Goal: Information Seeking & Learning: Learn about a topic

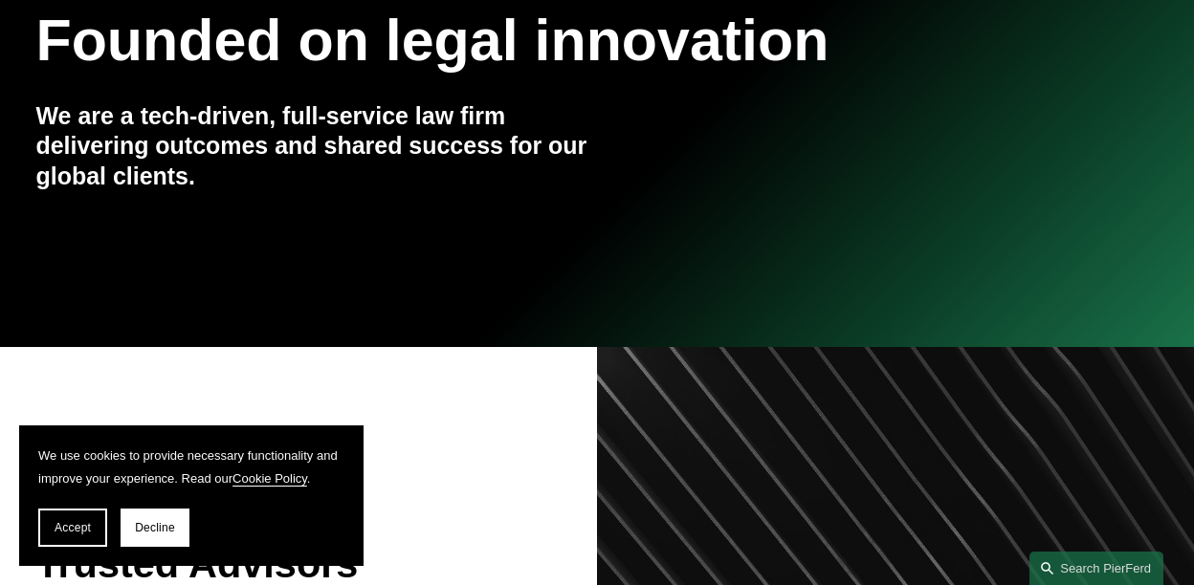
scroll to position [287, 0]
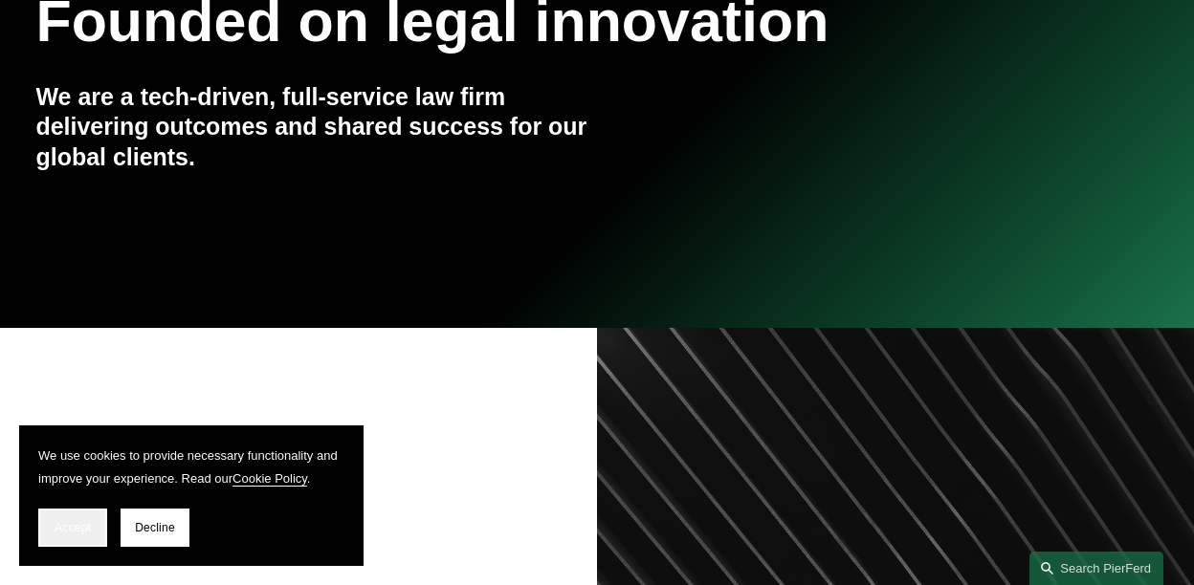
click at [84, 521] on span "Accept" at bounding box center [73, 527] width 36 height 13
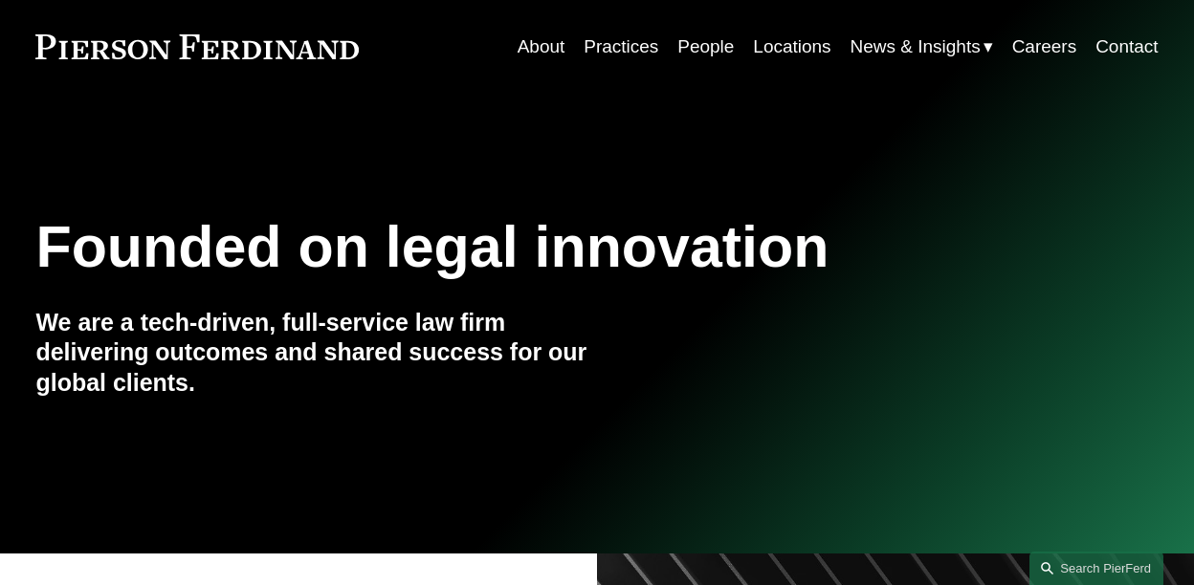
scroll to position [0, 0]
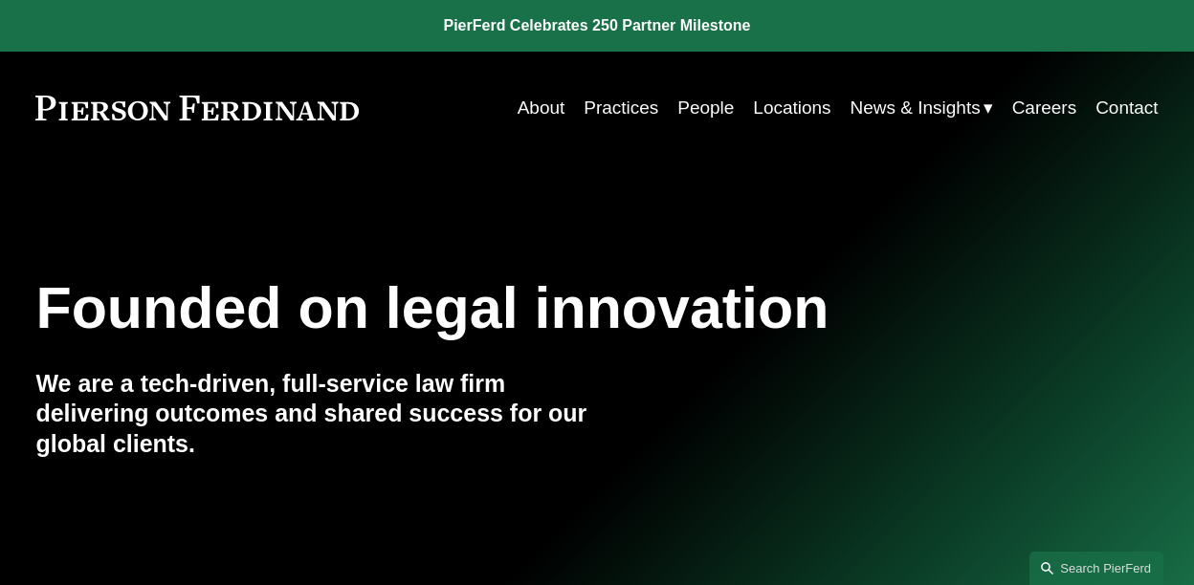
click at [698, 106] on link "People" at bounding box center [705, 108] width 56 height 36
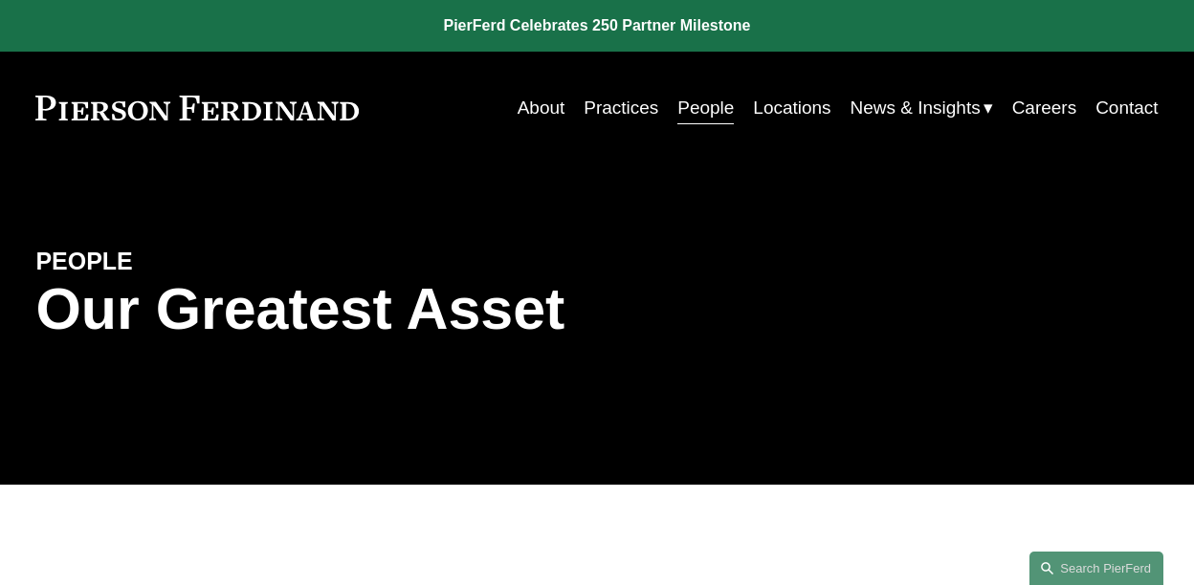
scroll to position [287, 0]
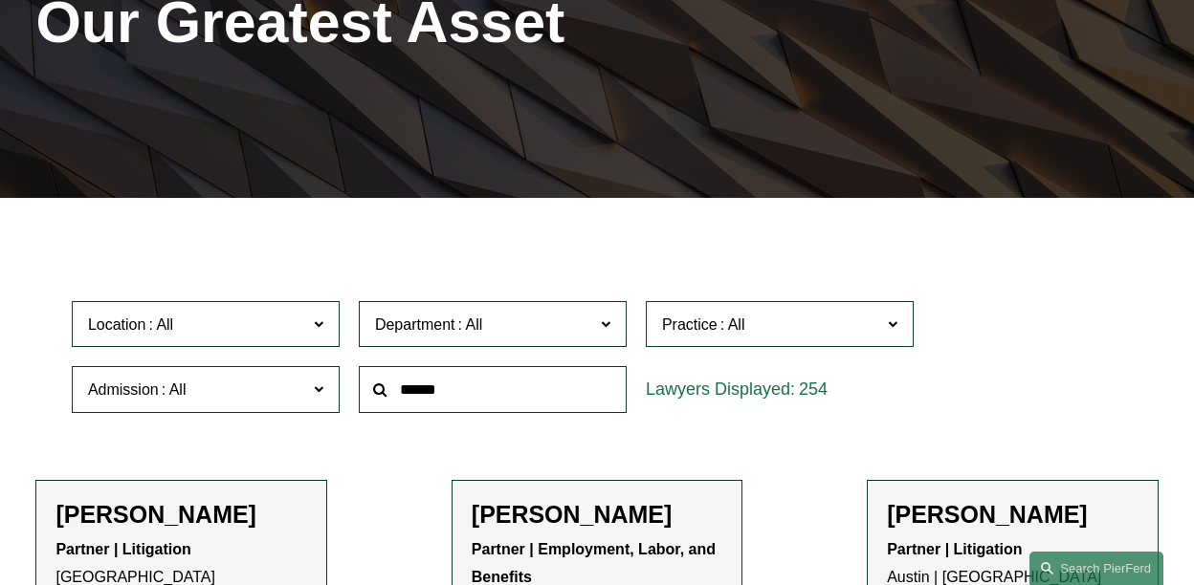
click at [720, 331] on span at bounding box center [732, 325] width 31 height 16
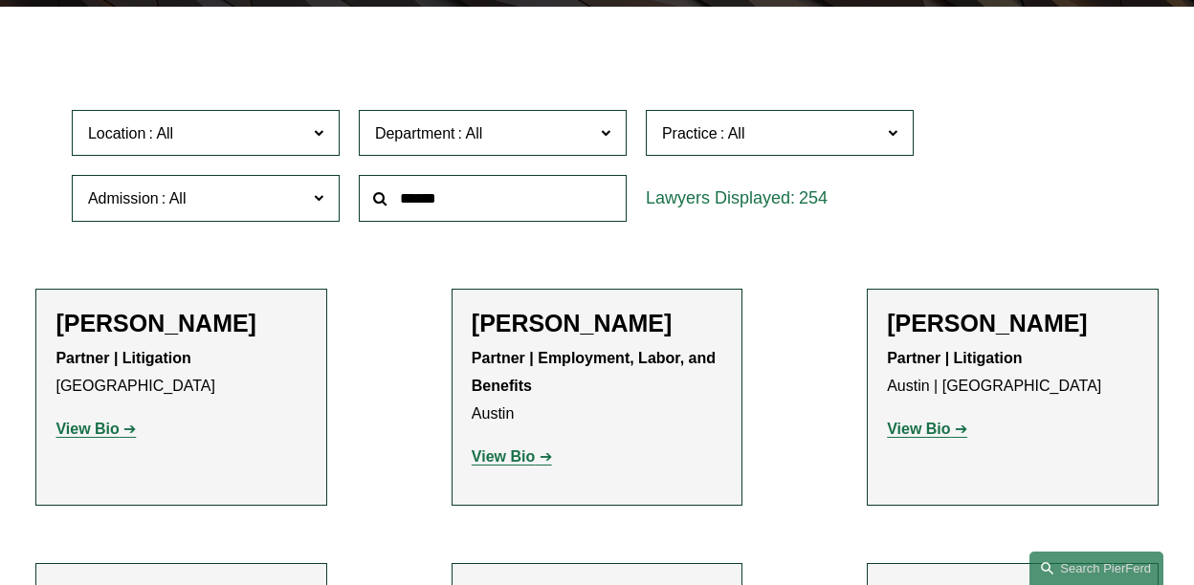
scroll to position [3806, 0]
click at [0, 0] on link "Trusts & Estates" at bounding box center [0, 0] width 0 height 0
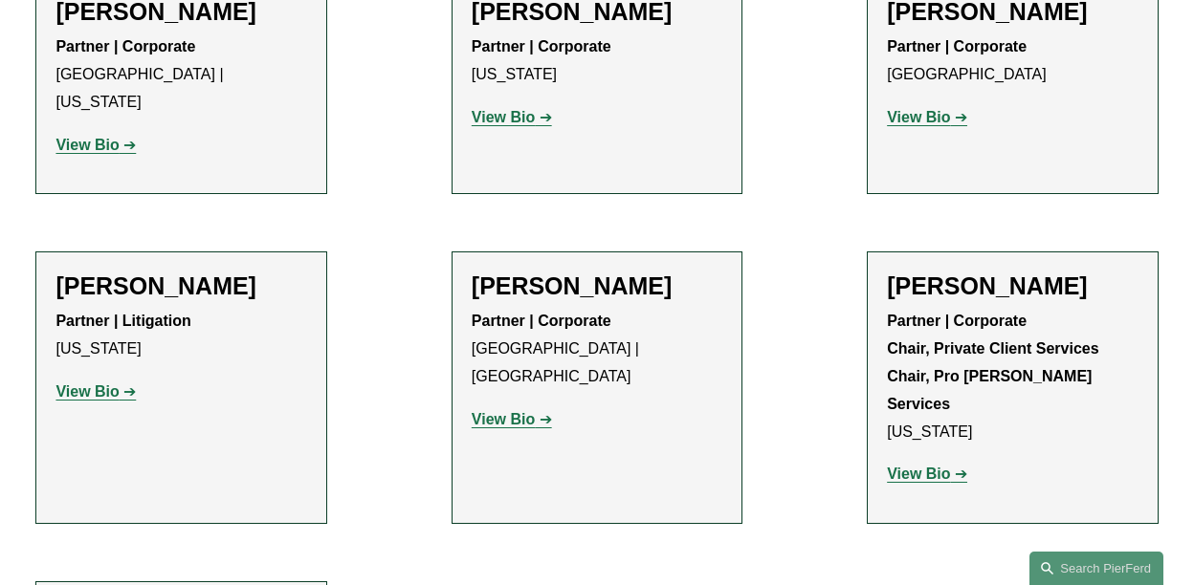
scroll to position [764, 0]
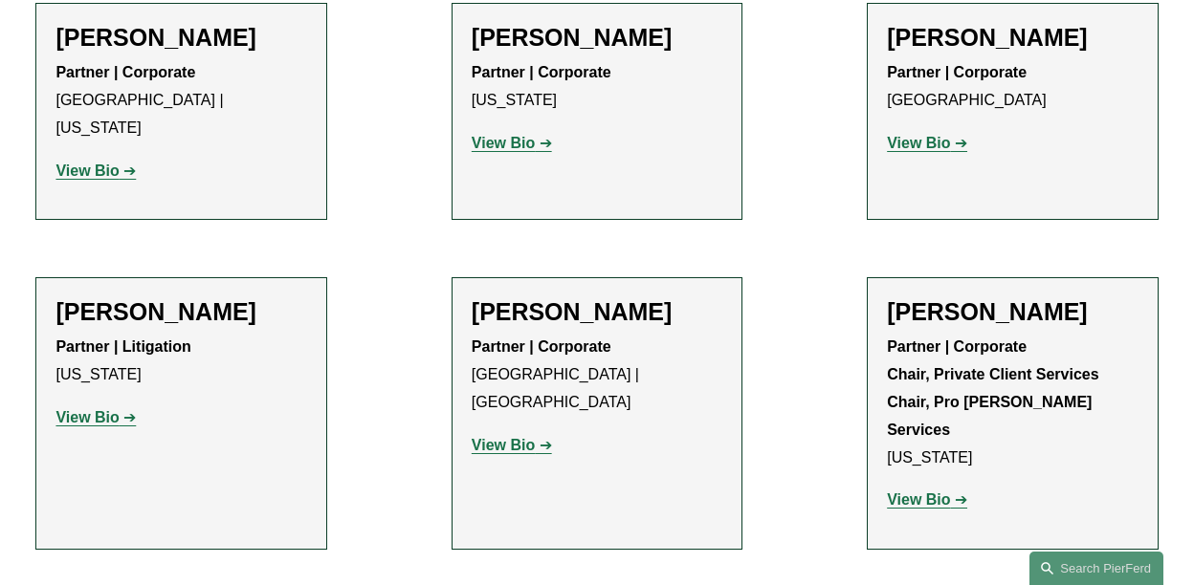
click at [110, 405] on p "View Bio" at bounding box center [180, 419] width 251 height 28
click at [109, 409] on strong "View Bio" at bounding box center [86, 417] width 63 height 16
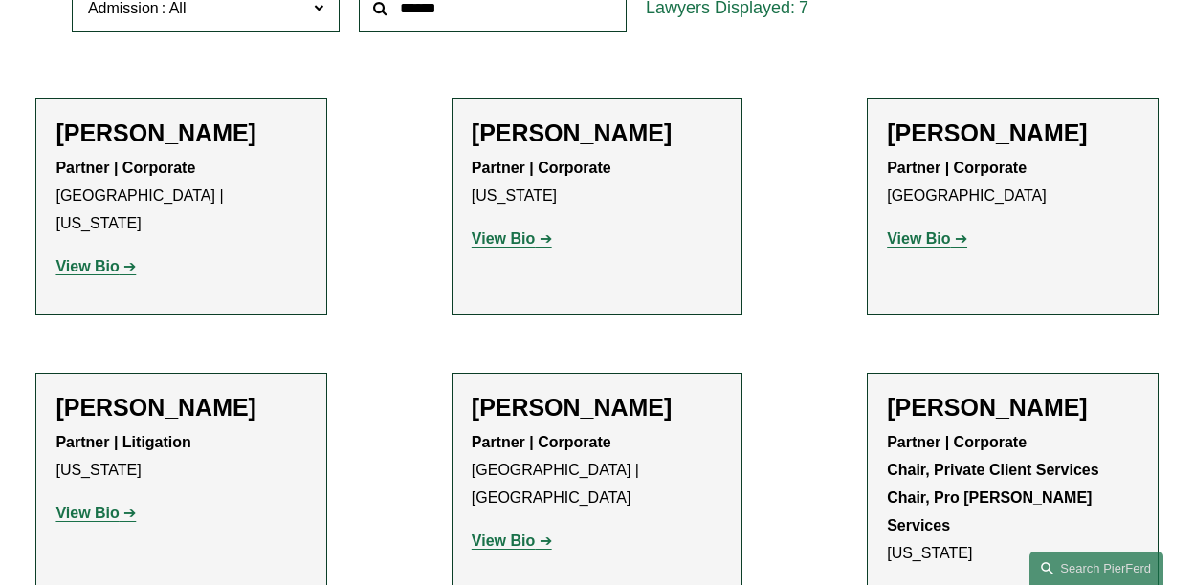
click at [487, 246] on strong "View Bio" at bounding box center [503, 239] width 63 height 16
click at [98, 258] on strong "View Bio" at bounding box center [86, 266] width 63 height 16
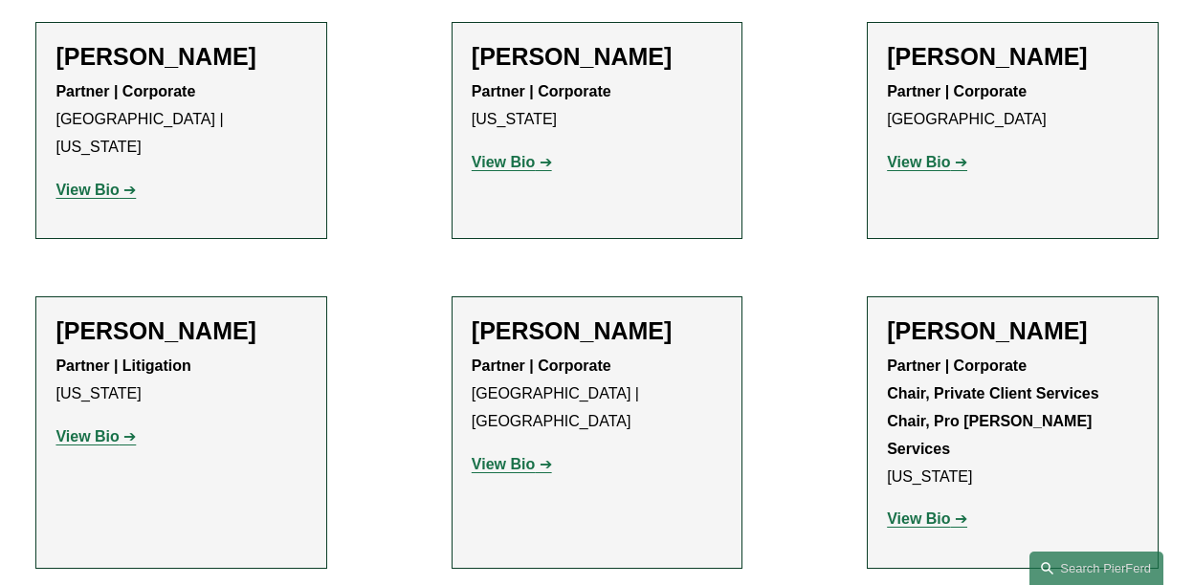
scroll to position [860, 0]
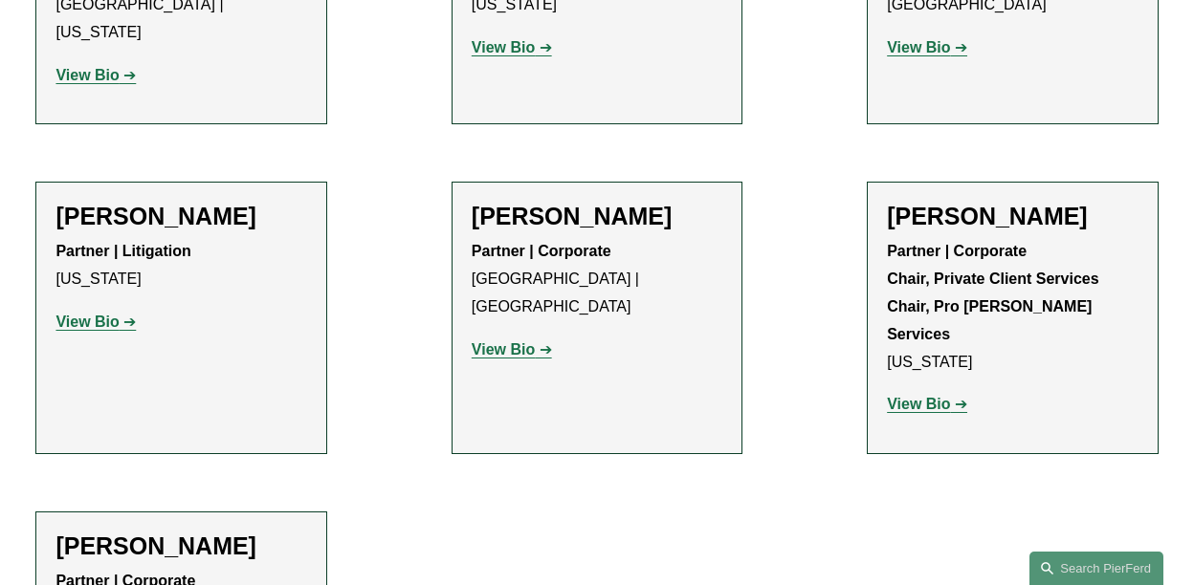
click at [924, 55] on strong "View Bio" at bounding box center [918, 47] width 63 height 16
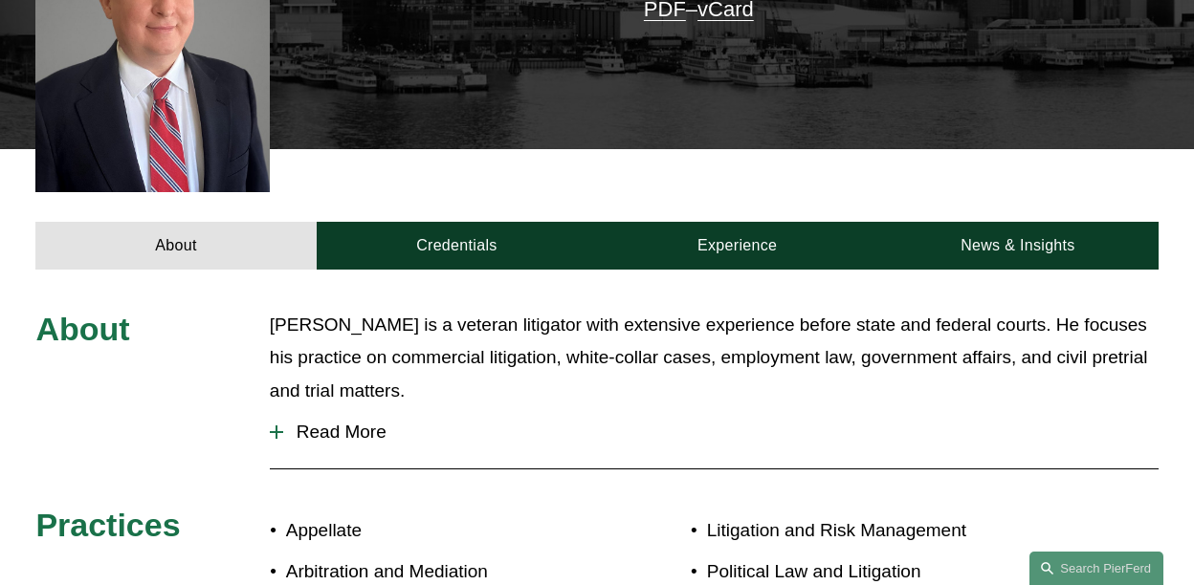
scroll to position [574, 0]
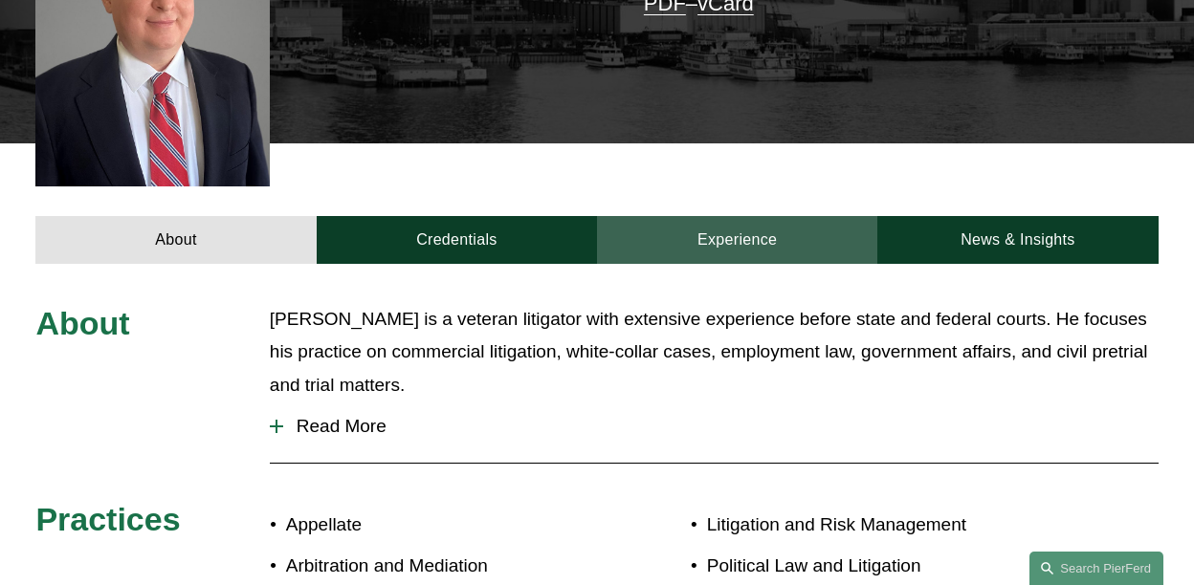
click at [734, 216] on link "Experience" at bounding box center [737, 240] width 280 height 48
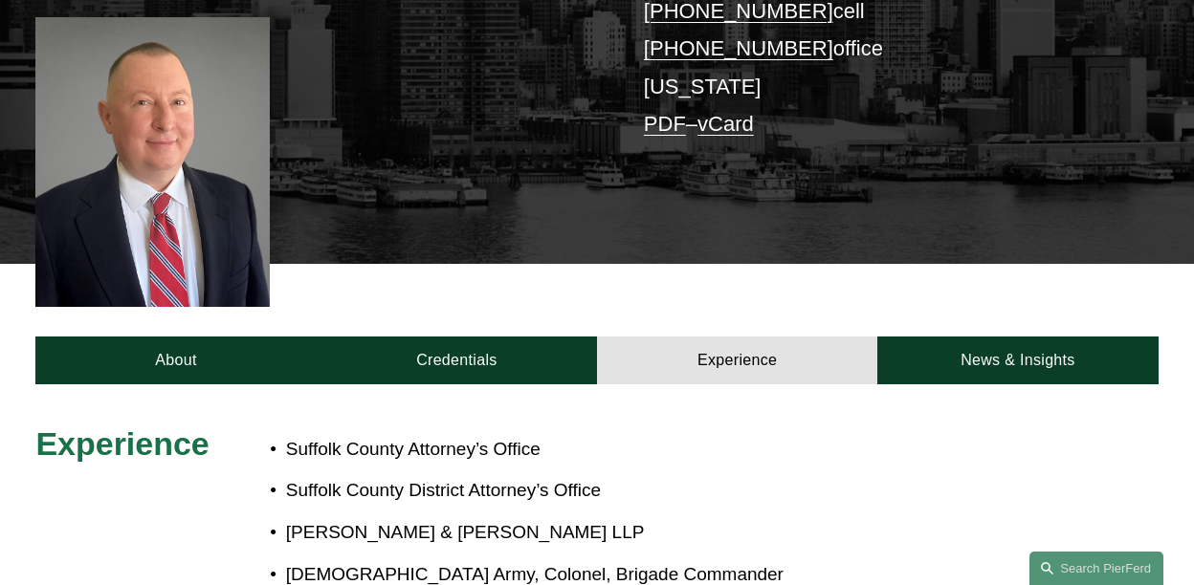
scroll to position [478, 0]
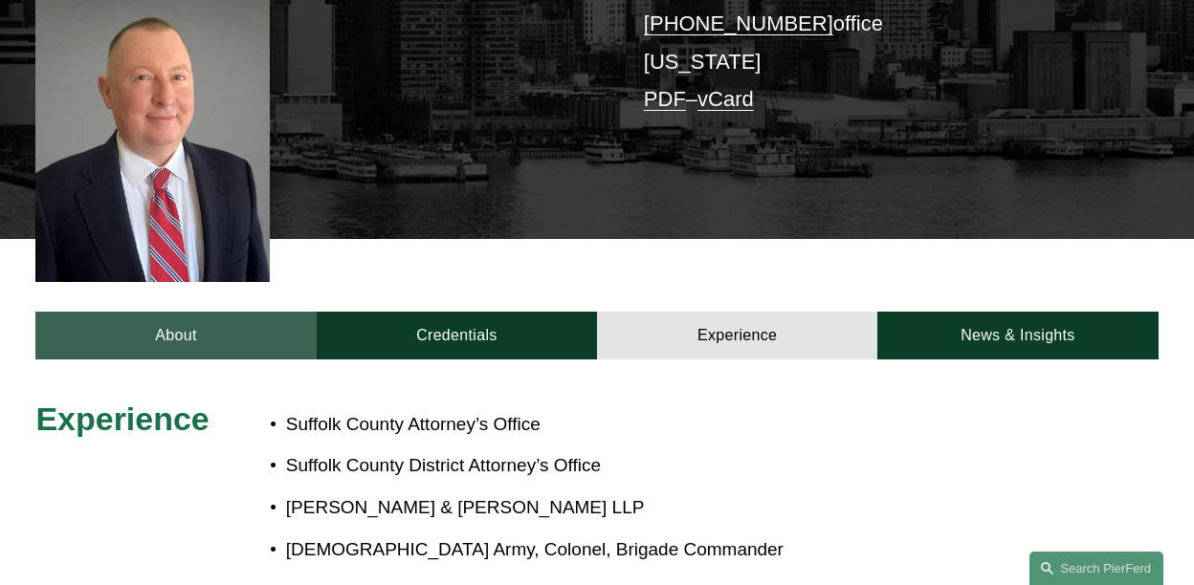
click at [211, 322] on link "About" at bounding box center [175, 336] width 280 height 48
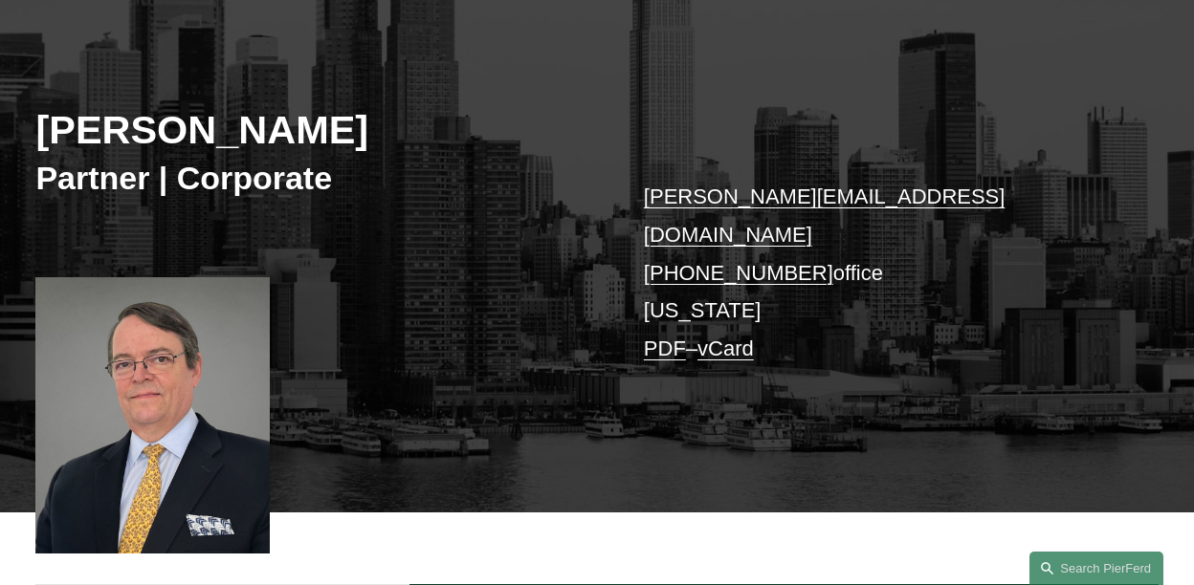
scroll to position [478, 0]
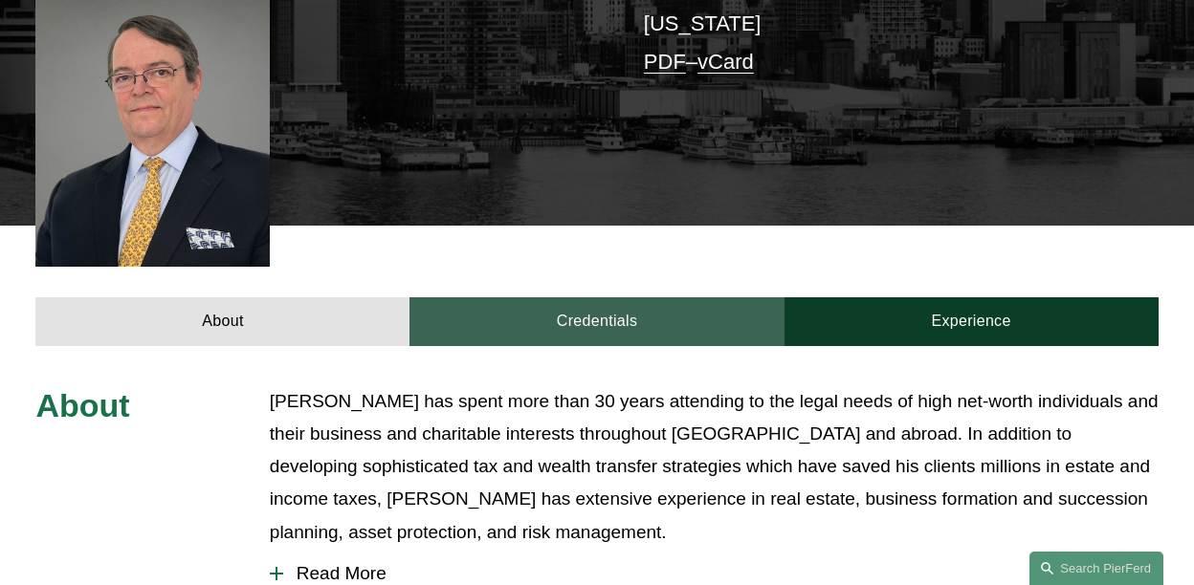
click at [599, 298] on link "Credentials" at bounding box center [596, 322] width 374 height 48
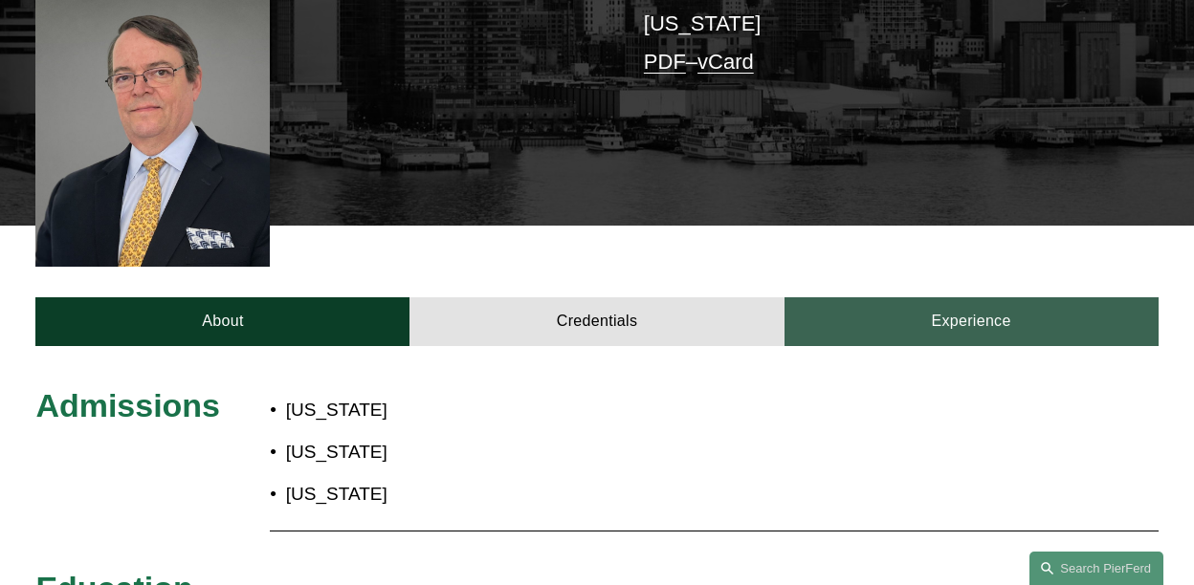
click at [912, 298] on link "Experience" at bounding box center [971, 322] width 374 height 48
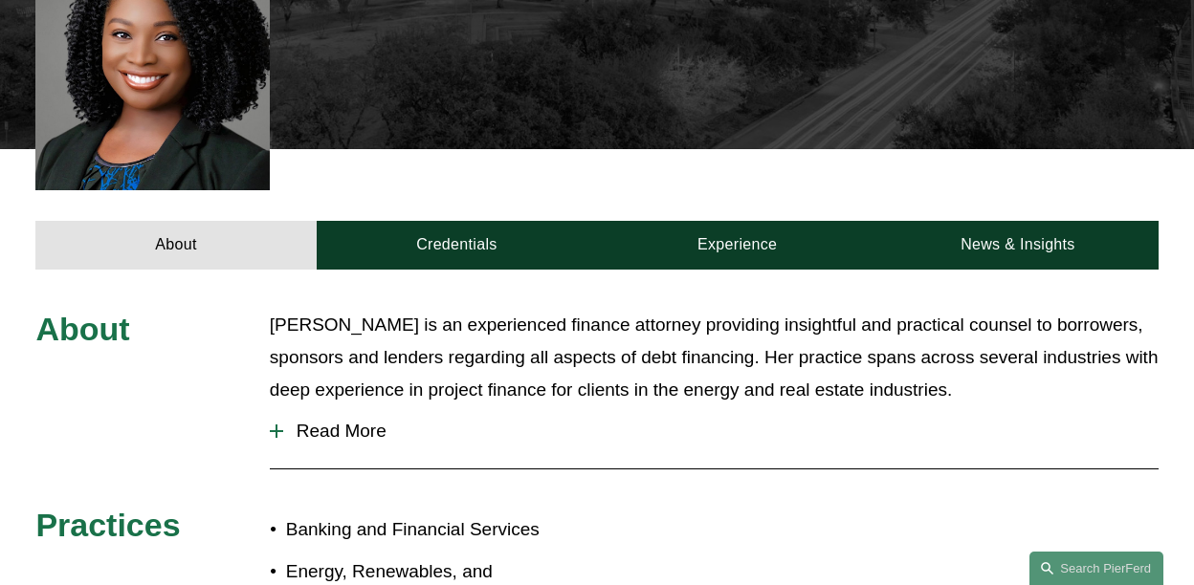
scroll to position [574, 0]
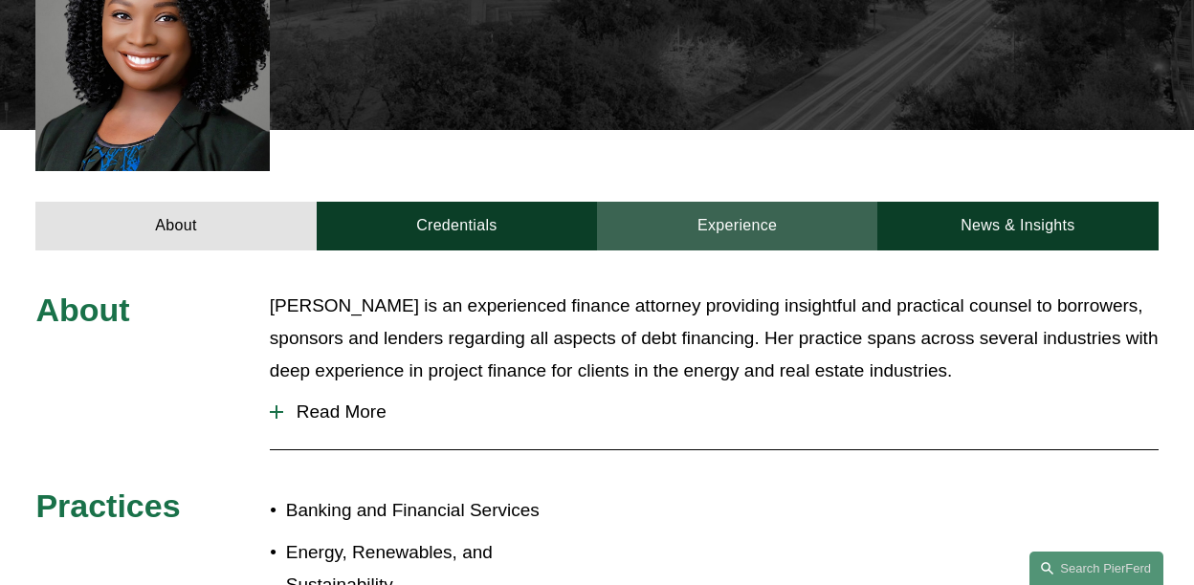
click at [799, 202] on link "Experience" at bounding box center [737, 226] width 280 height 48
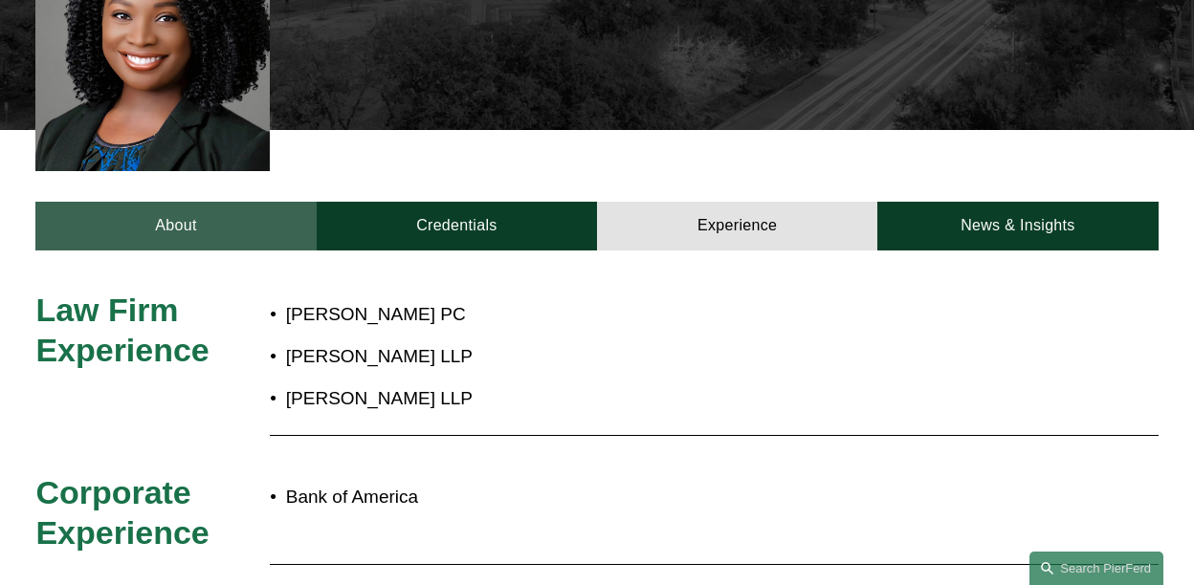
click at [194, 202] on link "About" at bounding box center [175, 226] width 280 height 48
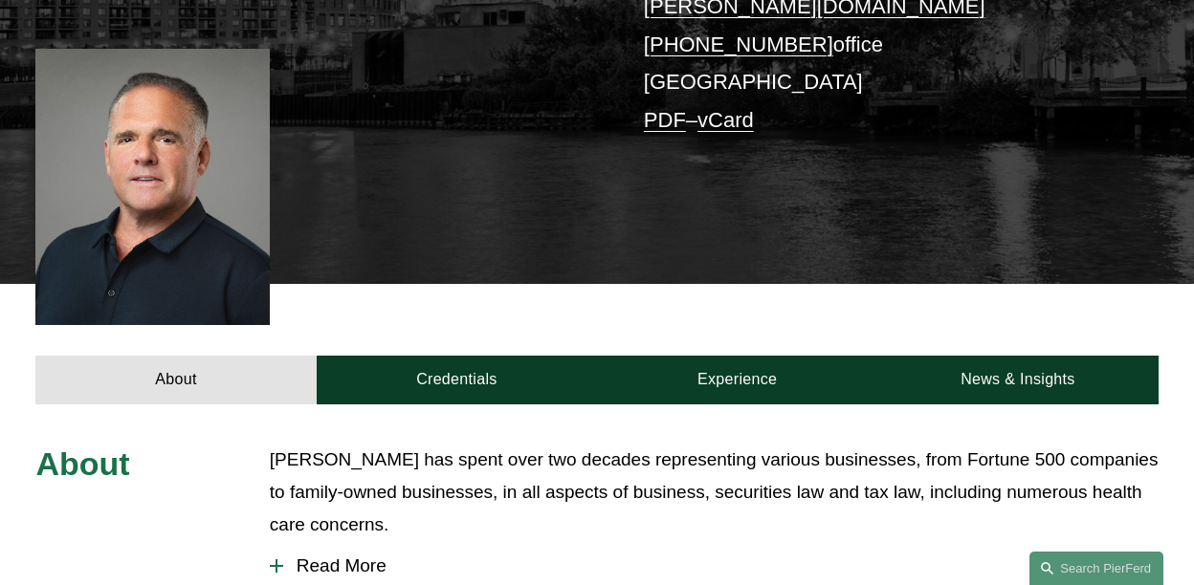
scroll to position [574, 0]
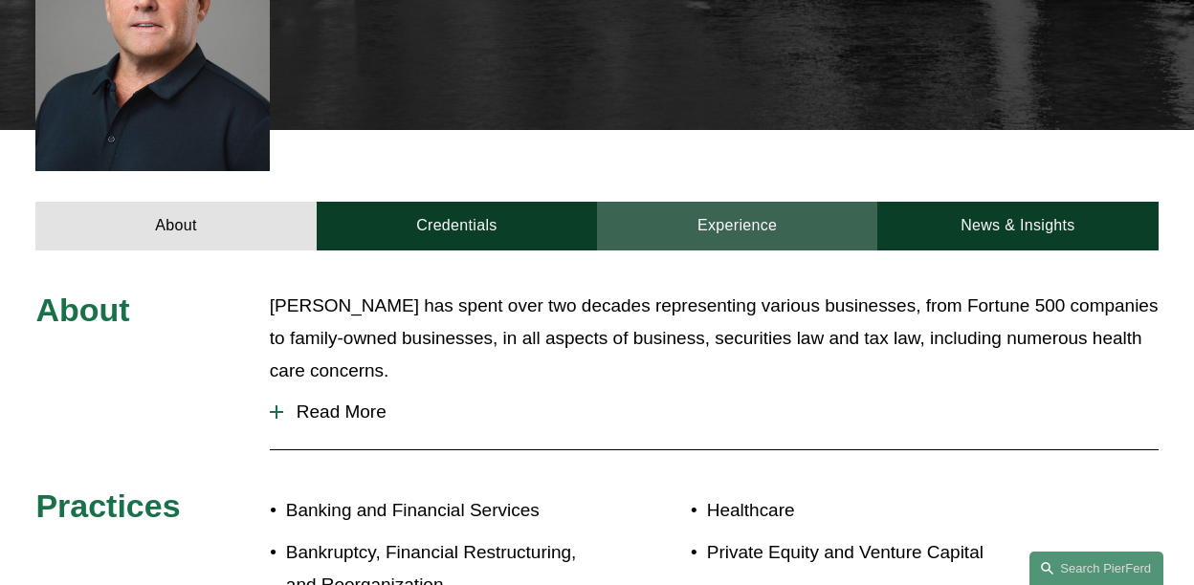
click at [787, 202] on link "Experience" at bounding box center [737, 226] width 280 height 48
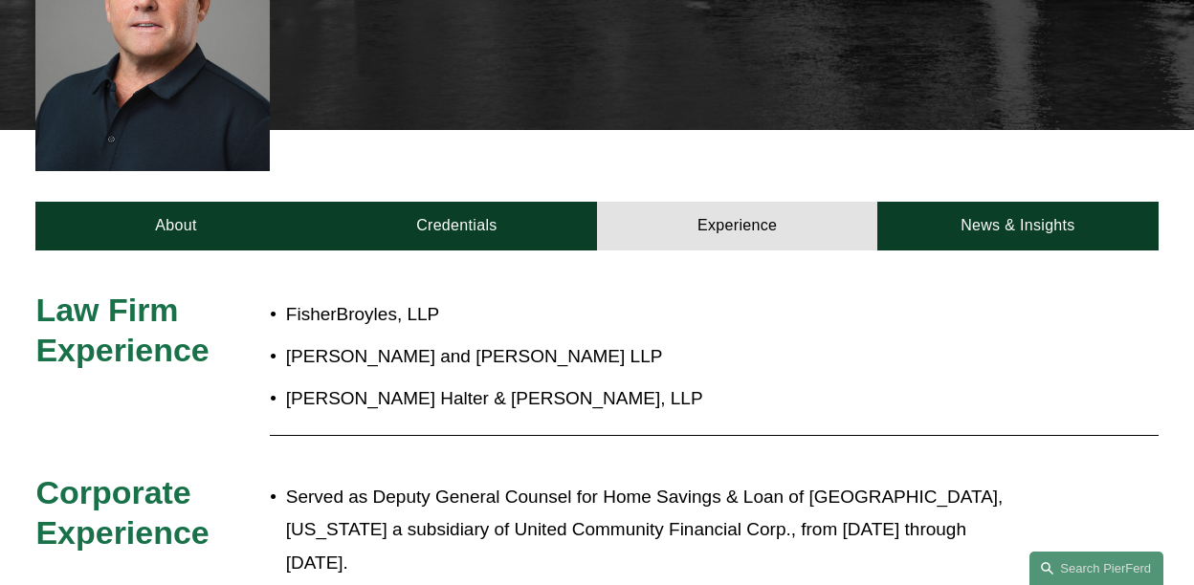
scroll to position [383, 0]
